Goal: Transaction & Acquisition: Purchase product/service

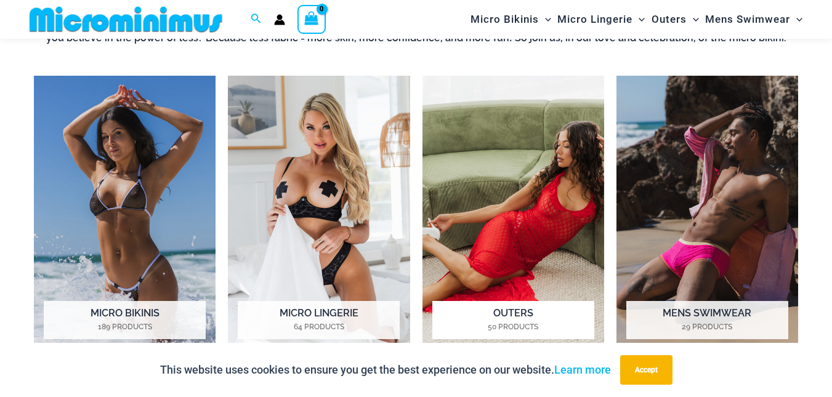
scroll to position [913, 0]
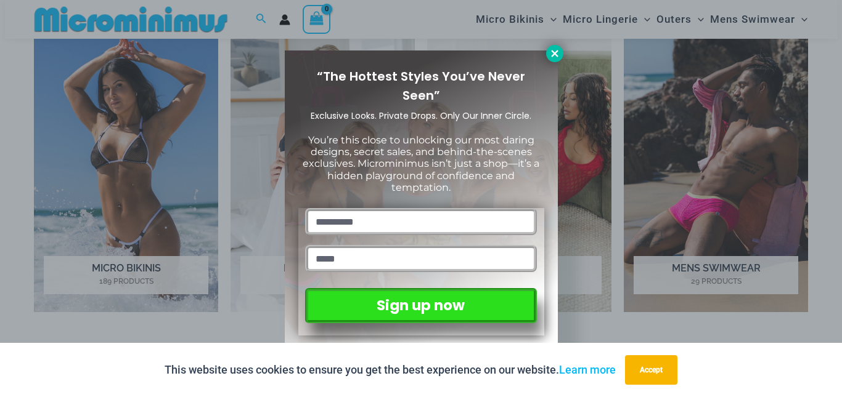
click at [555, 55] on icon at bounding box center [554, 53] width 7 height 7
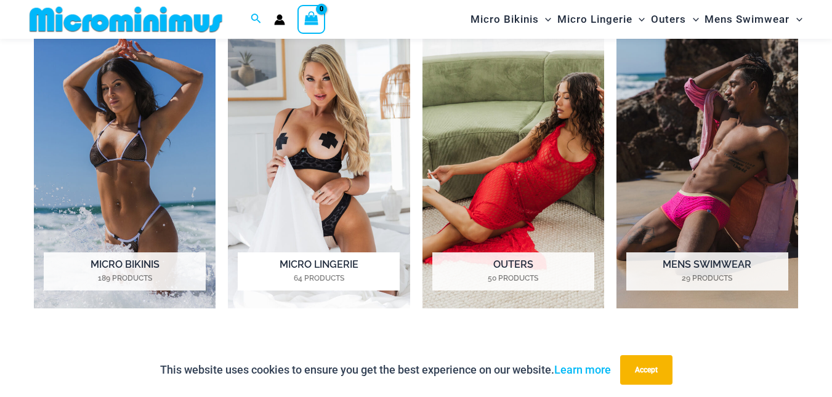
click at [307, 115] on img "Visit product category Micro Lingerie" at bounding box center [319, 168] width 182 height 282
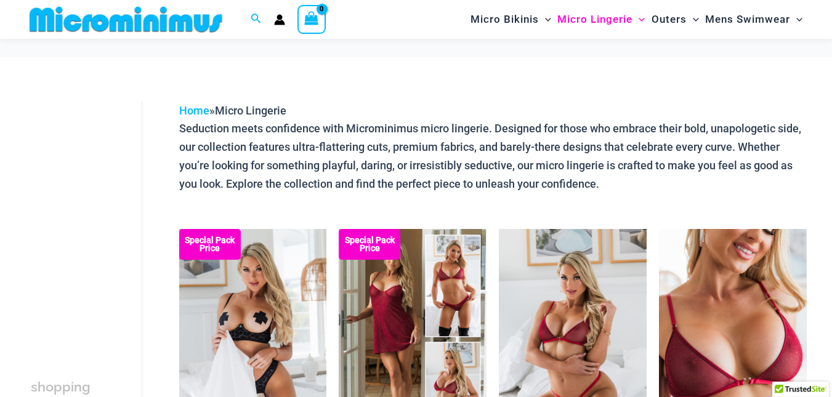
scroll to position [174, 0]
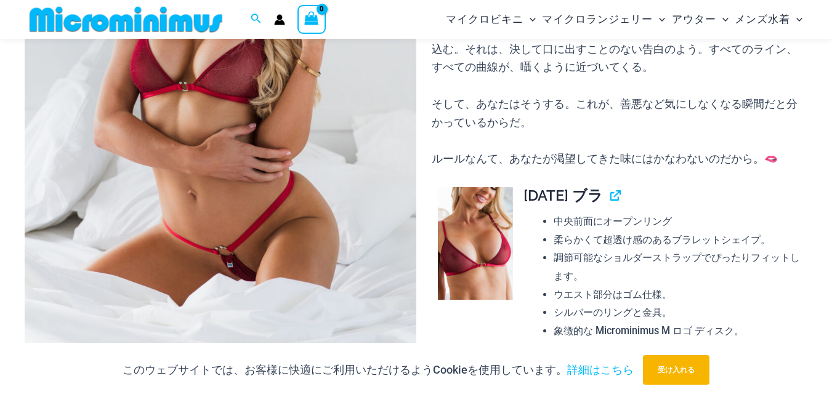
scroll to position [174, 0]
